Goal: Task Accomplishment & Management: Manage account settings

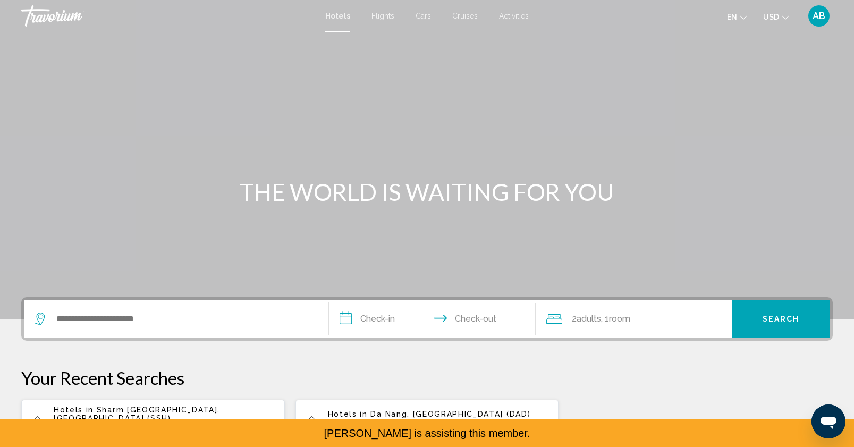
click at [808, 18] on div "AB" at bounding box center [818, 15] width 21 height 21
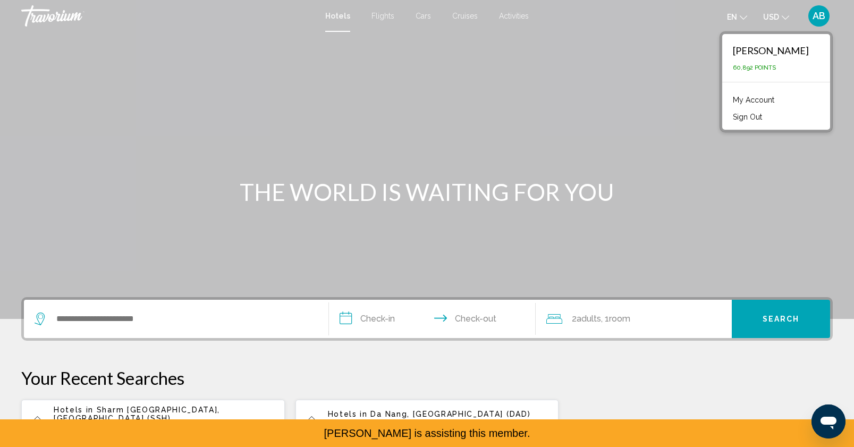
click at [757, 100] on link "My Account" at bounding box center [754, 100] width 52 height 14
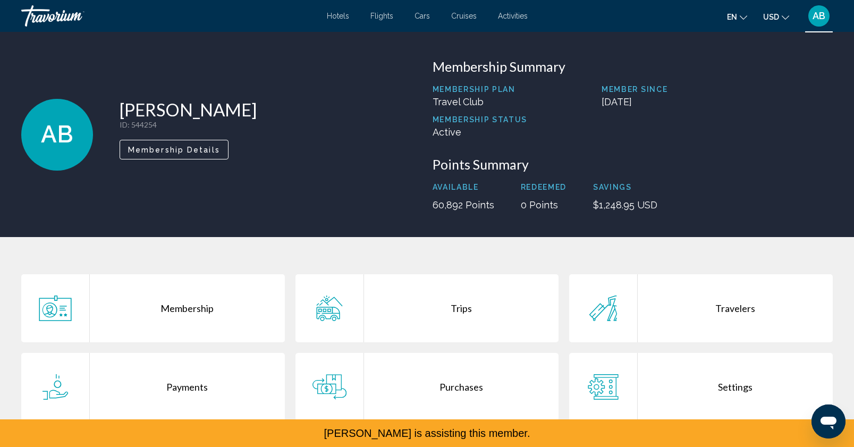
click at [399, 386] on div "Purchases" at bounding box center [461, 387] width 195 height 68
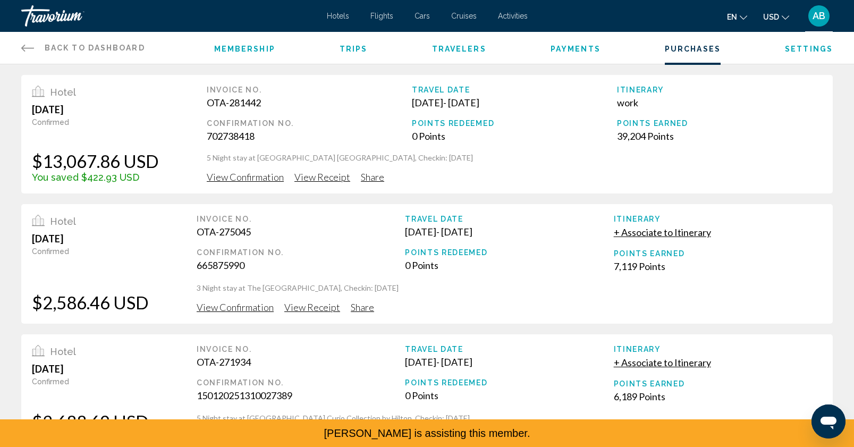
click at [315, 177] on span "View Receipt" at bounding box center [322, 177] width 56 height 12
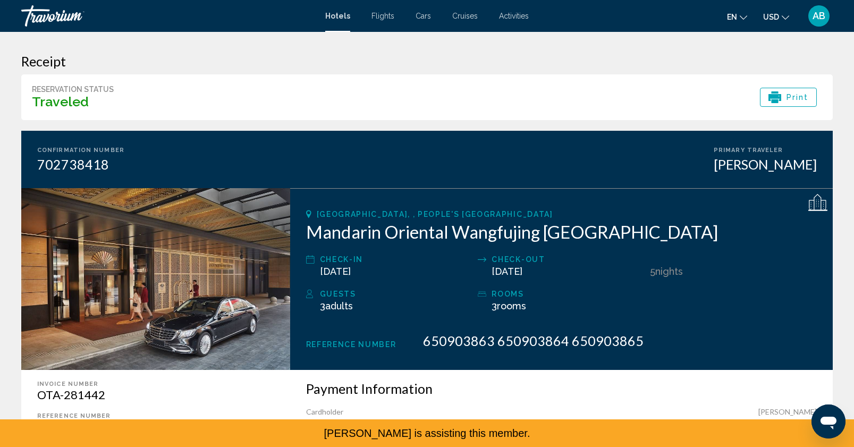
click at [790, 98] on span "Print" at bounding box center [798, 97] width 22 height 18
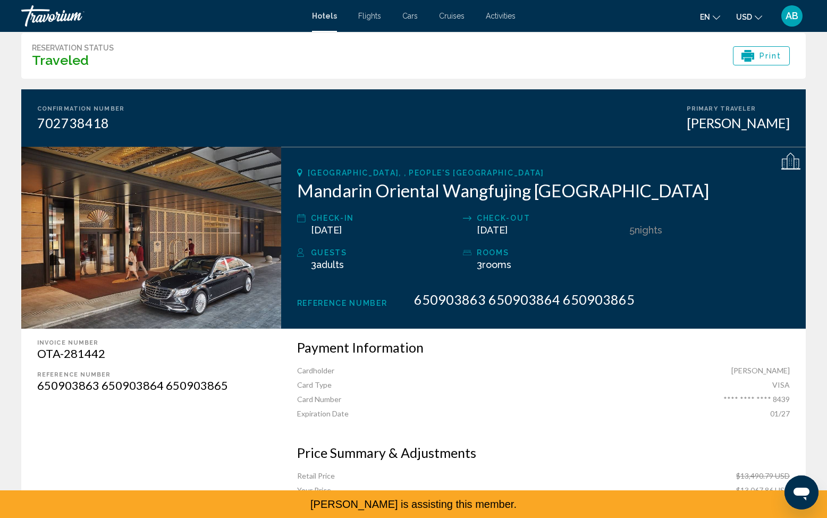
scroll to position [40, 0]
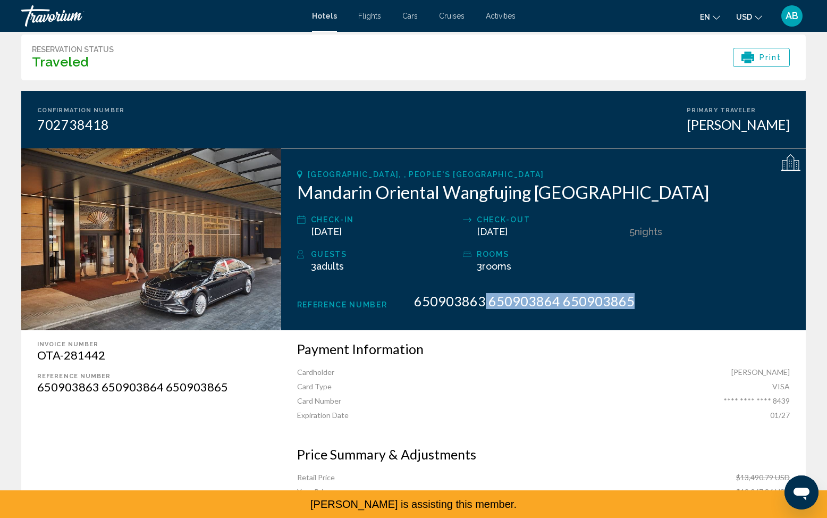
drag, startPoint x: 483, startPoint y: 300, endPoint x: 492, endPoint y: 324, distance: 25.9
click at [492, 324] on div "[GEOGRAPHIC_DATA], , People's Republic of China Mandarin Oriental Wangfujing [G…" at bounding box center [543, 239] width 525 height 182
click at [484, 308] on span "650903863 650903864 650903865" at bounding box center [524, 301] width 221 height 16
click at [795, 18] on span "AB" at bounding box center [792, 16] width 13 height 11
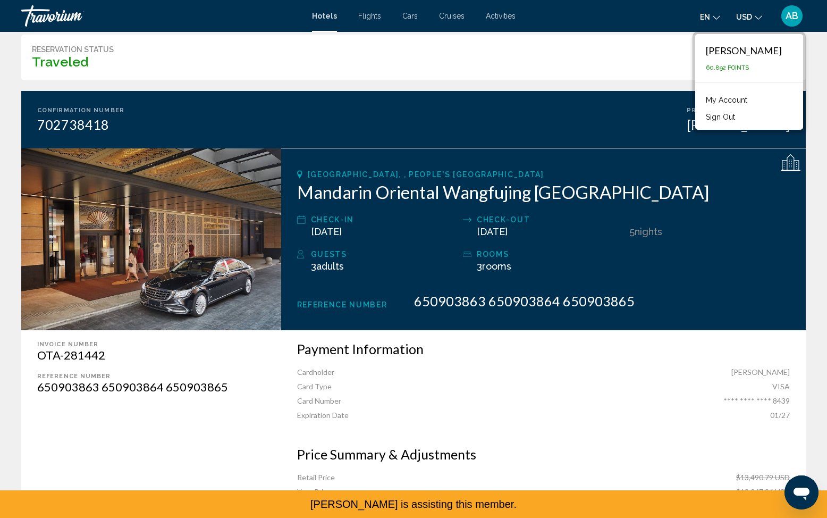
click at [734, 113] on button "Sign Out" at bounding box center [721, 117] width 40 height 14
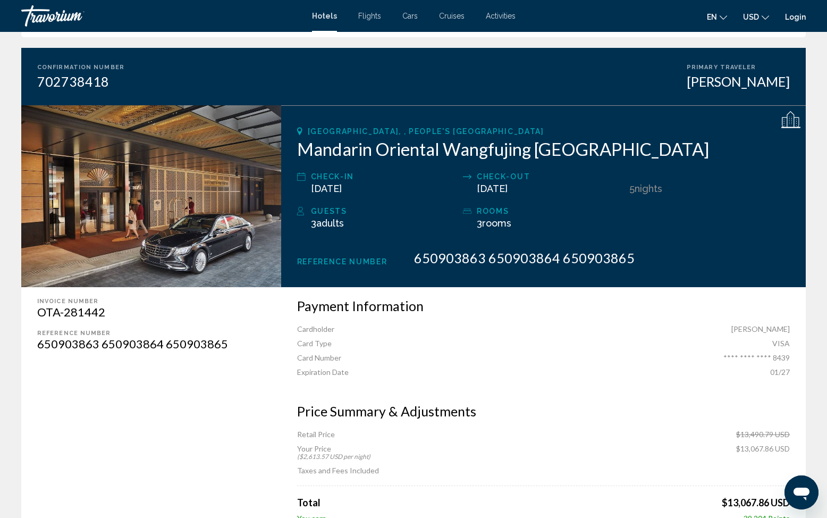
scroll to position [86, 0]
